Goal: Task Accomplishment & Management: Manage account settings

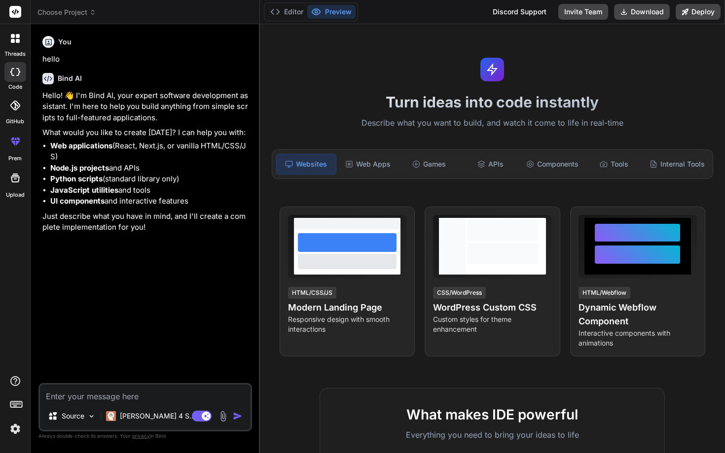
click at [9, 433] on img at bounding box center [15, 429] width 17 height 17
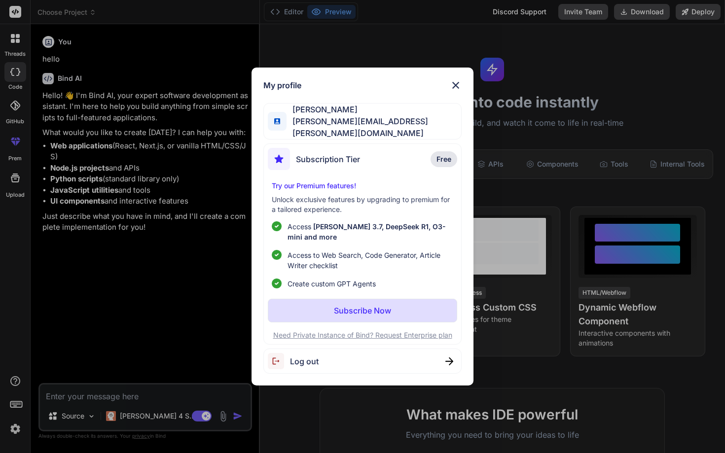
click at [404, 123] on div "Arthur Cahen arthur.cahen@gmail.com" at bounding box center [362, 121] width 198 height 37
click at [314, 361] on span "Log out" at bounding box center [304, 362] width 29 height 12
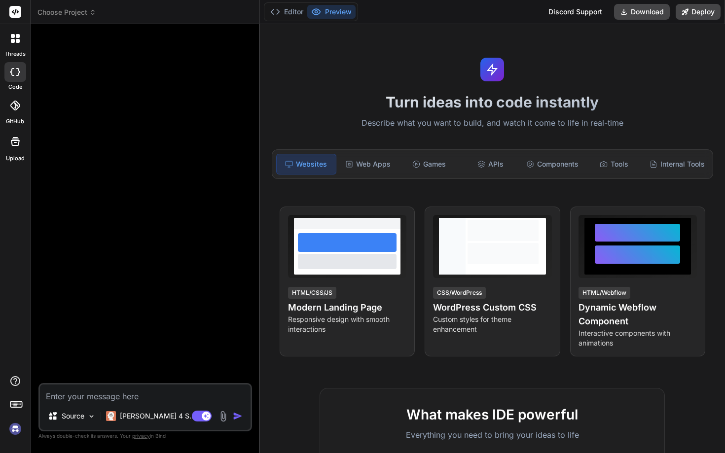
click at [18, 432] on img at bounding box center [15, 429] width 17 height 17
type textarea "x"
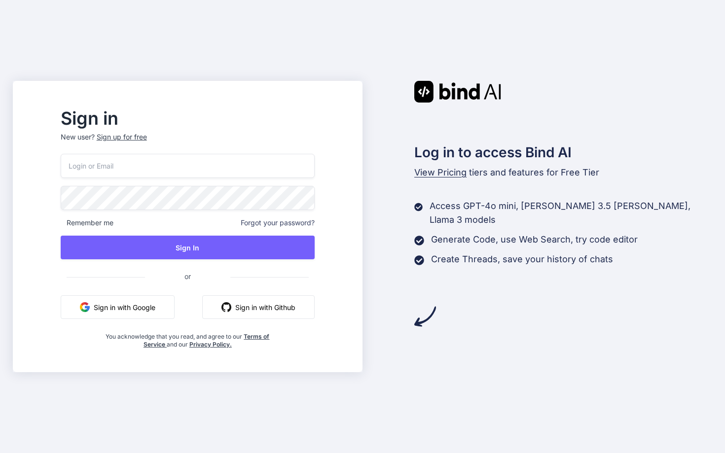
type input "[PERSON_NAME][EMAIL_ADDRESS][PERSON_NAME][DOMAIN_NAME]"
paste input "[EMAIL_ADDRESS][DOMAIN_NAME]"
type input "[EMAIL_ADDRESS][DOMAIN_NAME]"
click at [311, 56] on div "Sign in New user? Sign up for free [EMAIL_ADDRESS][DOMAIN_NAME] Remember me For…" at bounding box center [362, 226] width 725 height 453
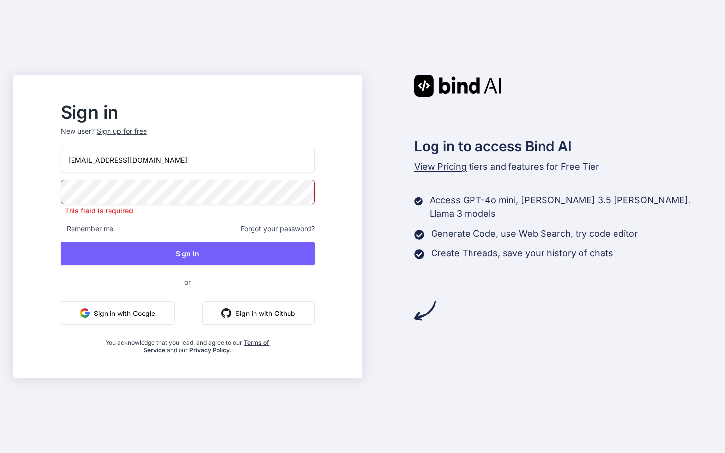
click at [157, 208] on p "This field is required" at bounding box center [188, 211] width 254 height 10
click at [432, 247] on div "Log in to access Bind AI View Pricing tiers and features for Free Tier Access G…" at bounding box center [538, 198] width 350 height 247
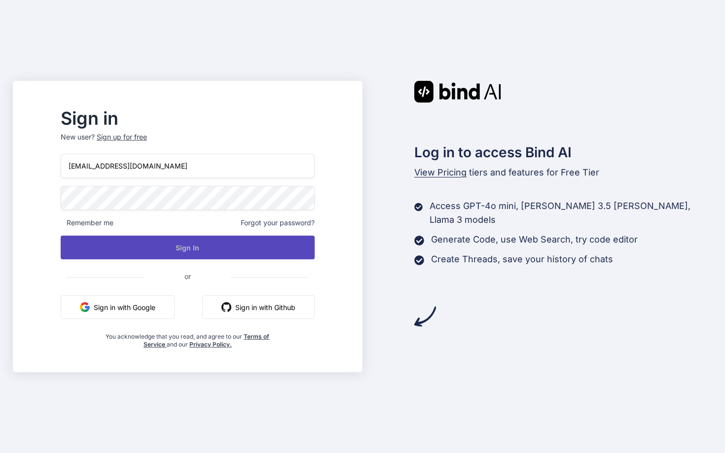
click at [258, 255] on button "Sign In" at bounding box center [188, 248] width 254 height 24
